Goal: Check status: Check status

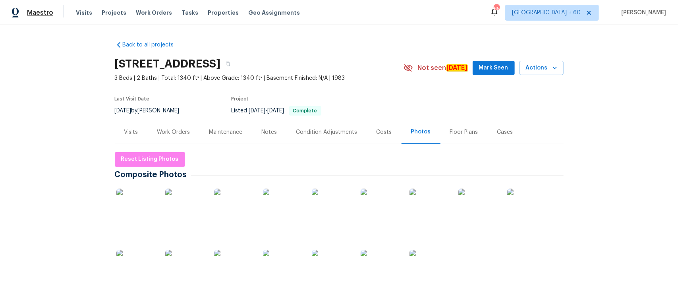
click at [52, 13] on div "Maestro Visits Projects Work Orders Tasks Properties Geo Assignments" at bounding box center [154, 13] width 309 height 16
click at [78, 16] on span "Visits" at bounding box center [84, 13] width 16 height 8
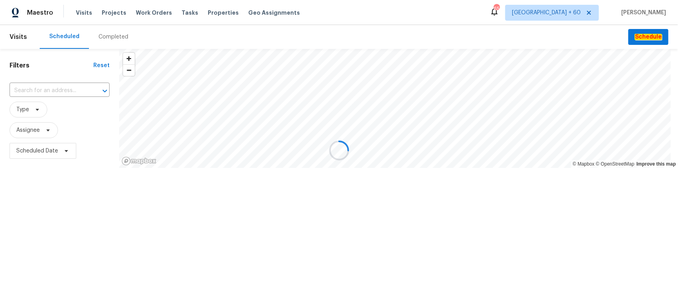
click at [100, 42] on div at bounding box center [339, 150] width 678 height 301
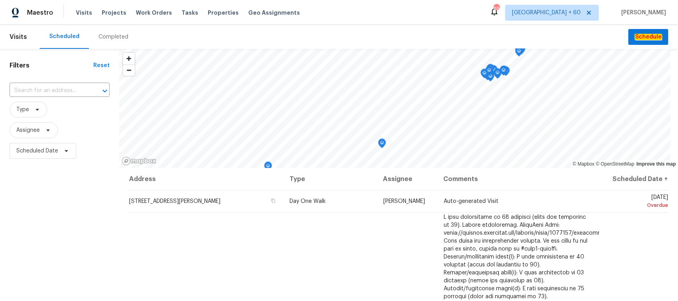
click at [106, 40] on div "Completed" at bounding box center [113, 37] width 30 height 8
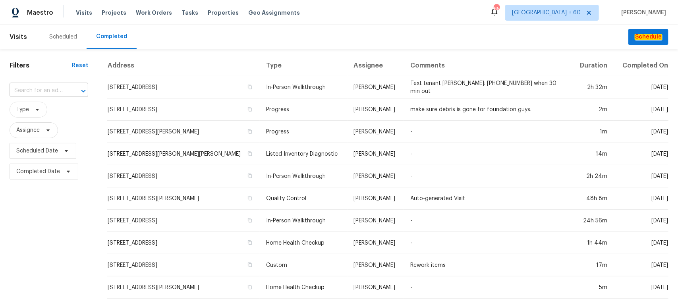
click at [87, 89] on icon "Open" at bounding box center [84, 91] width 10 height 10
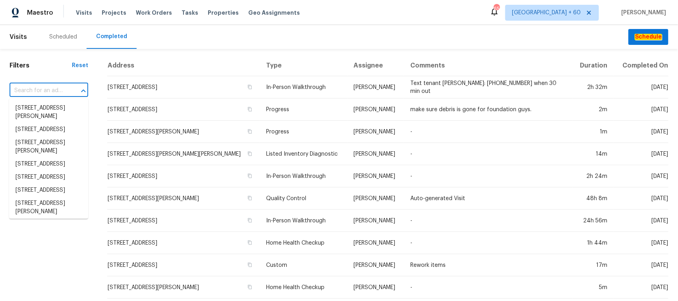
paste input "[STREET_ADDRESS]"
type input "[STREET_ADDRESS]"
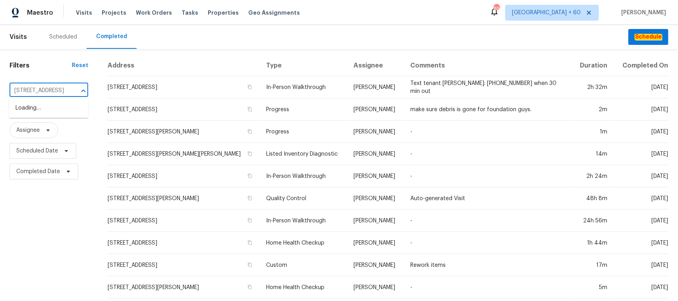
scroll to position [0, 59]
click at [44, 108] on li "[STREET_ADDRESS]" at bounding box center [48, 108] width 79 height 13
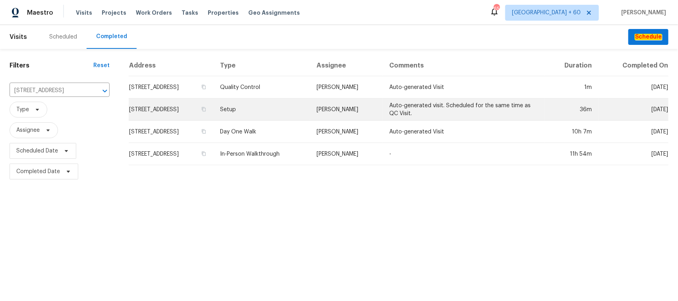
click at [292, 113] on td "Setup" at bounding box center [262, 109] width 96 height 22
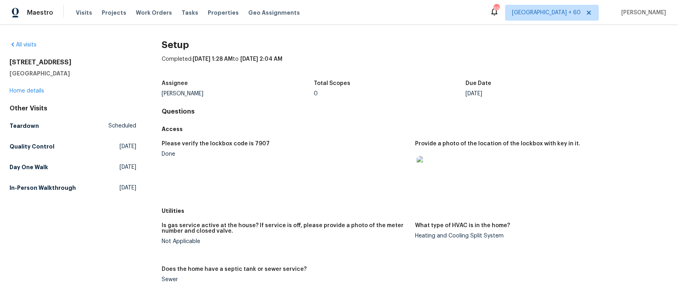
click at [548, 82] on div "Due Date" at bounding box center [542, 86] width 152 height 10
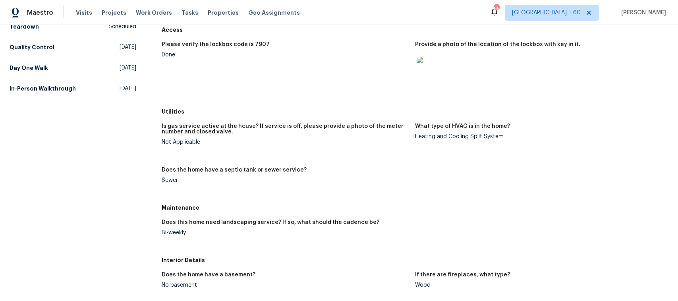
scroll to position [149, 0]
